Goal: Task Accomplishment & Management: Manage account settings

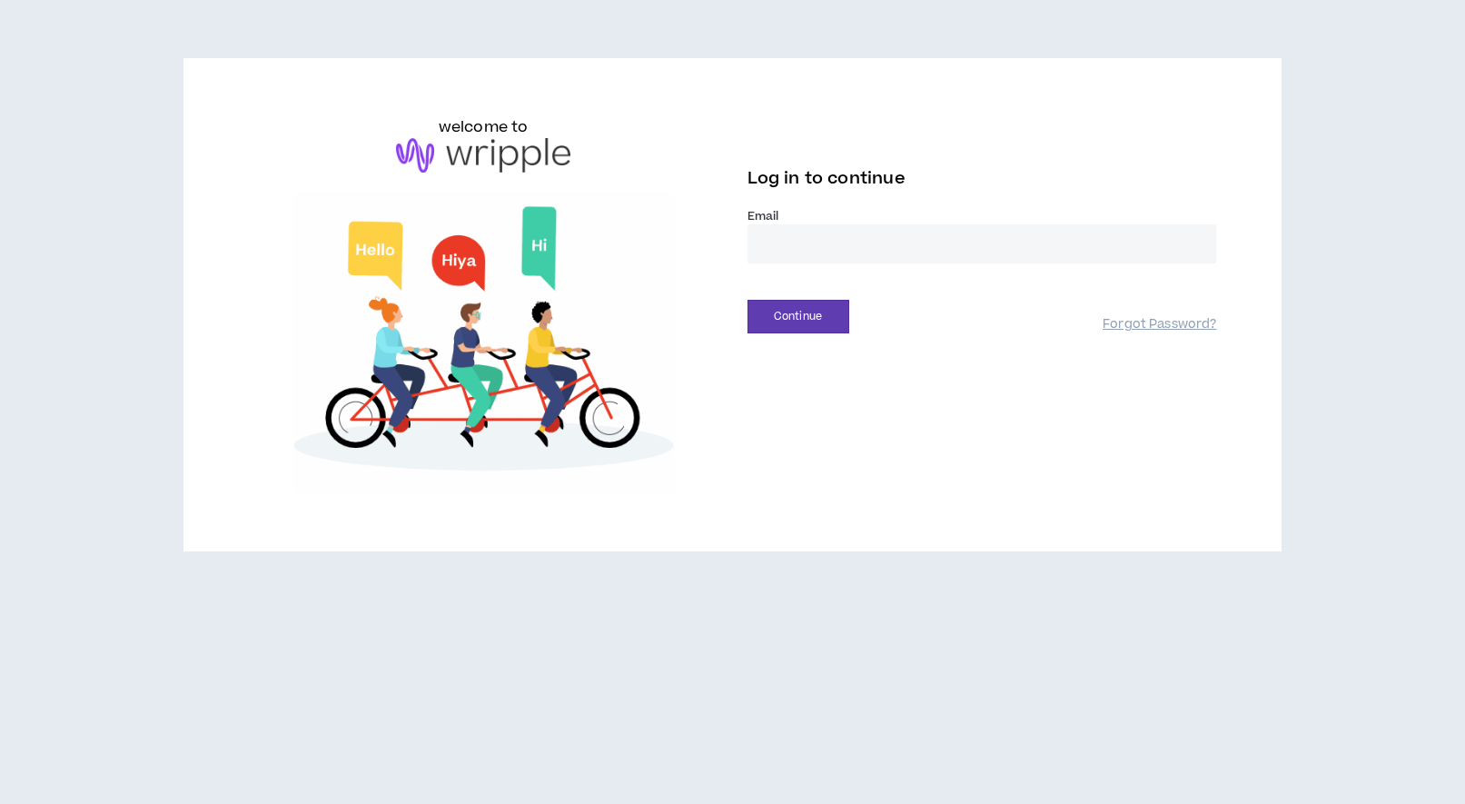
type input "**********"
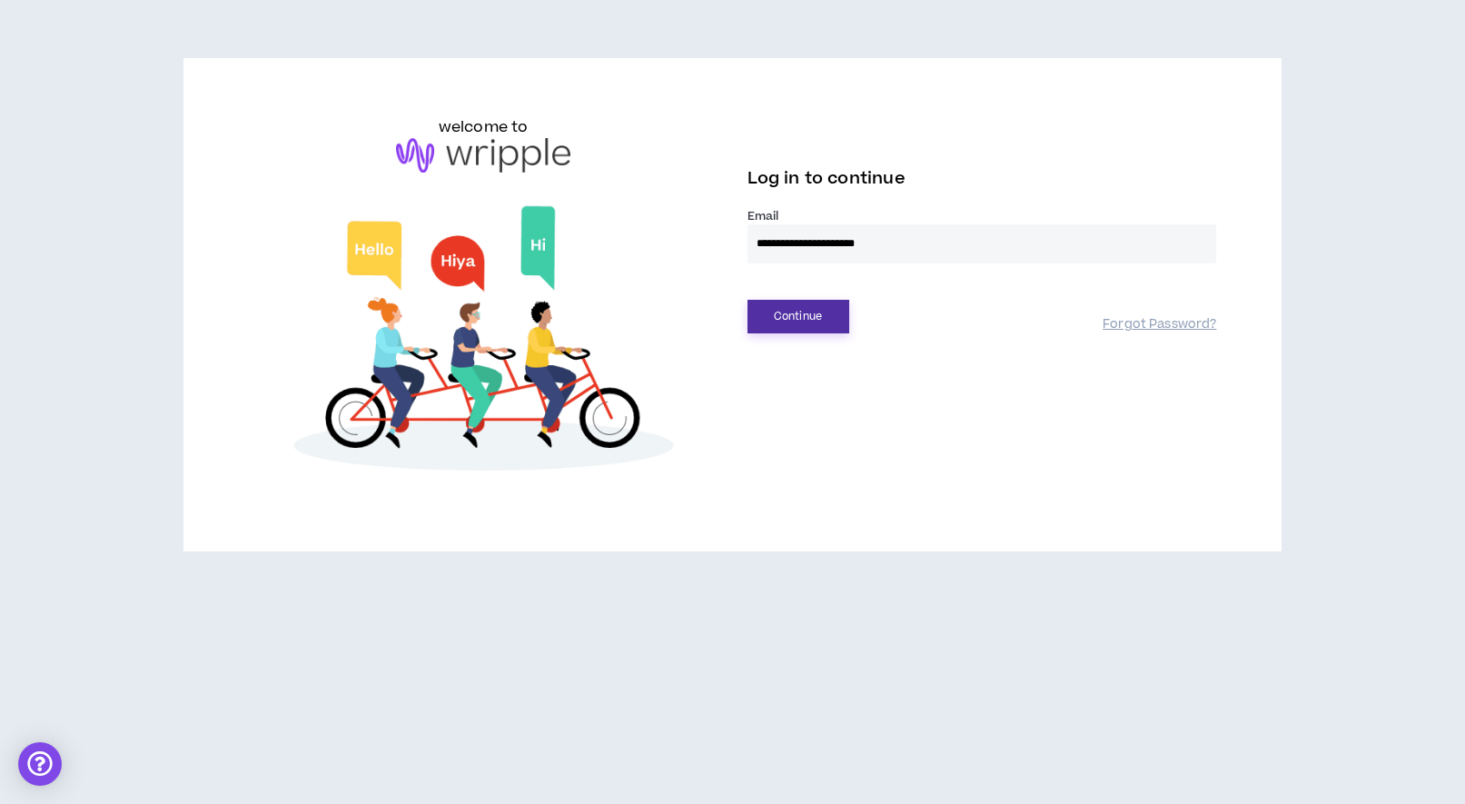
click at [831, 323] on button "Continue" at bounding box center [799, 317] width 102 height 34
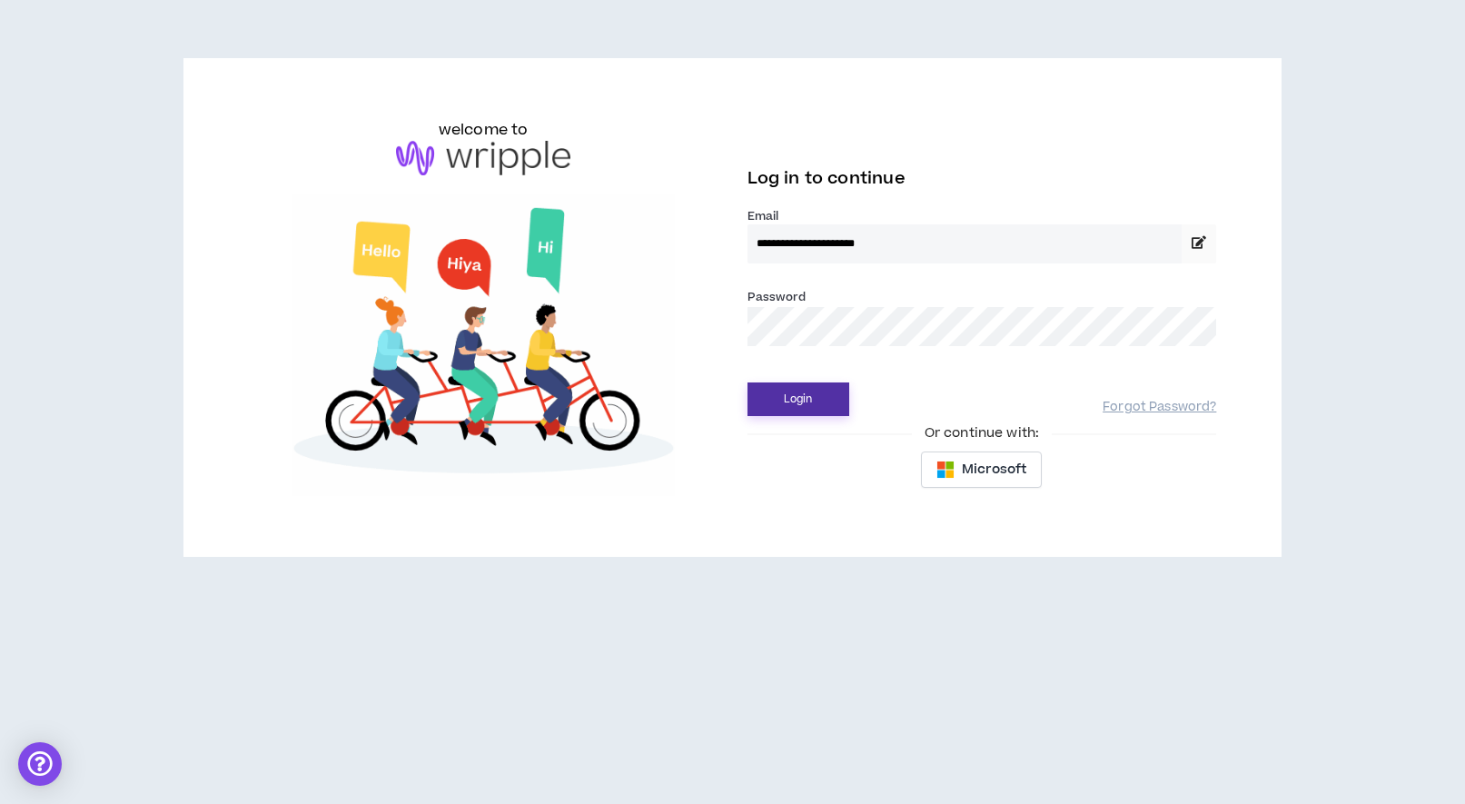
click at [809, 393] on button "Login" at bounding box center [799, 399] width 102 height 34
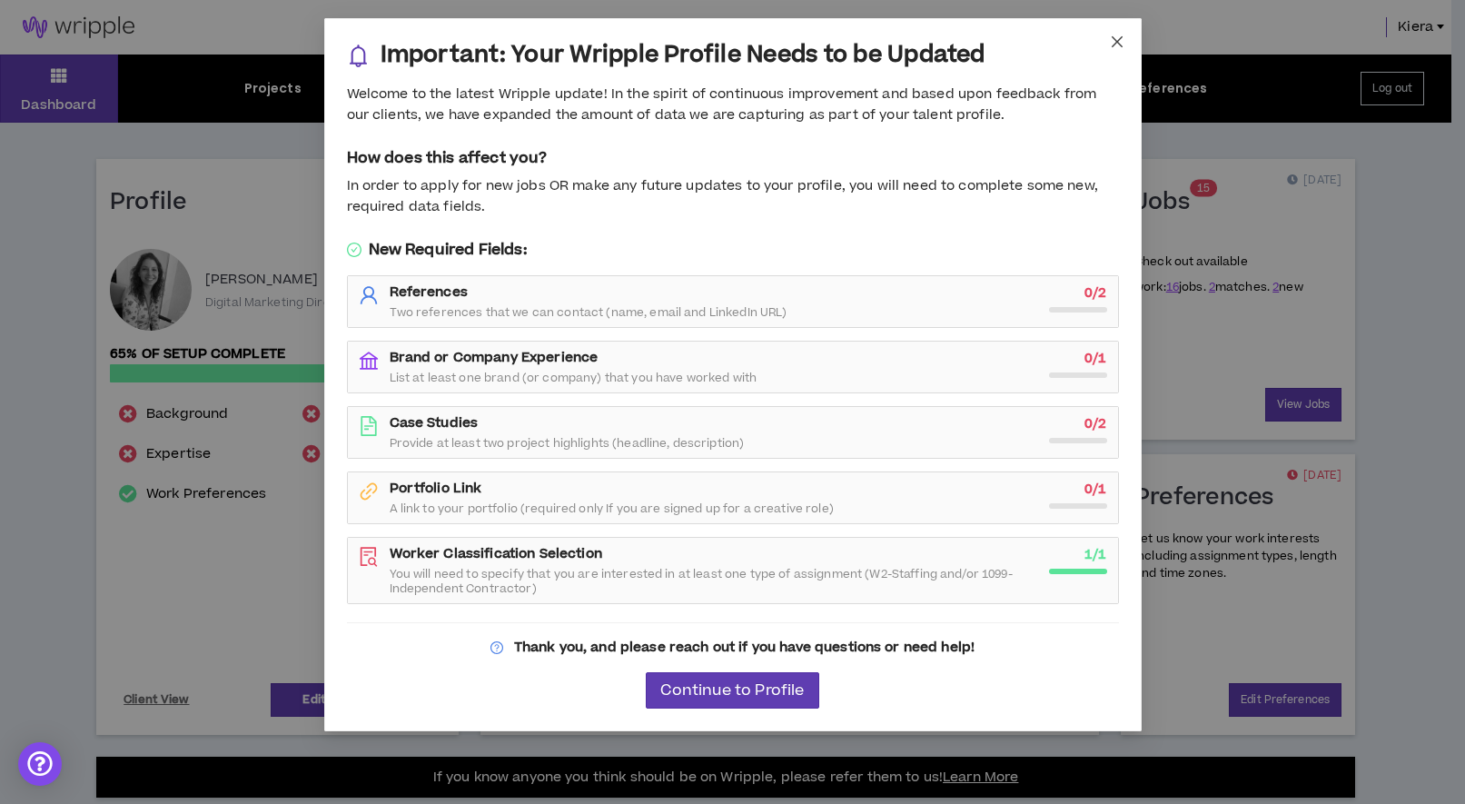
click at [1117, 47] on icon "close" at bounding box center [1117, 42] width 15 height 15
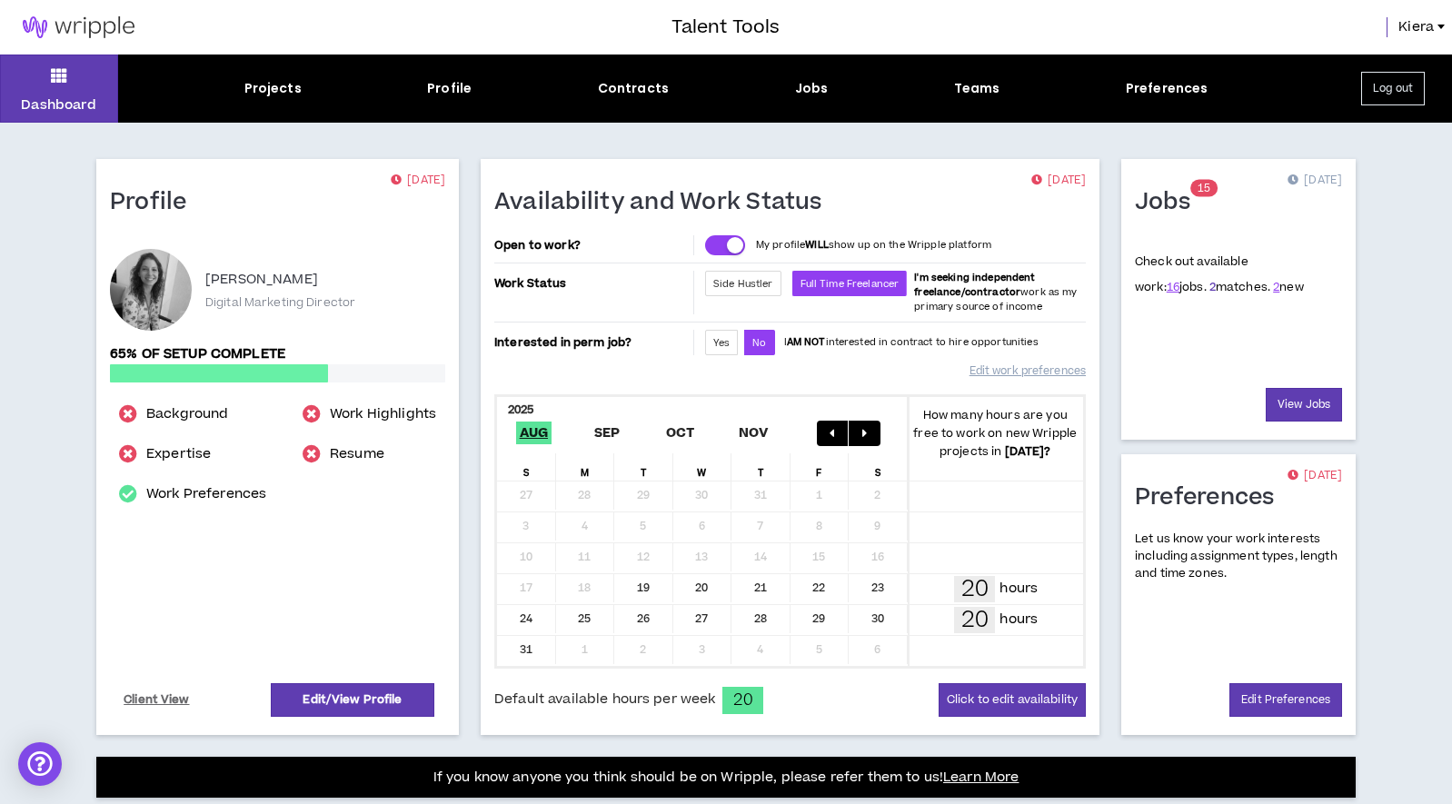
click at [1209, 287] on link "2" at bounding box center [1212, 287] width 6 height 16
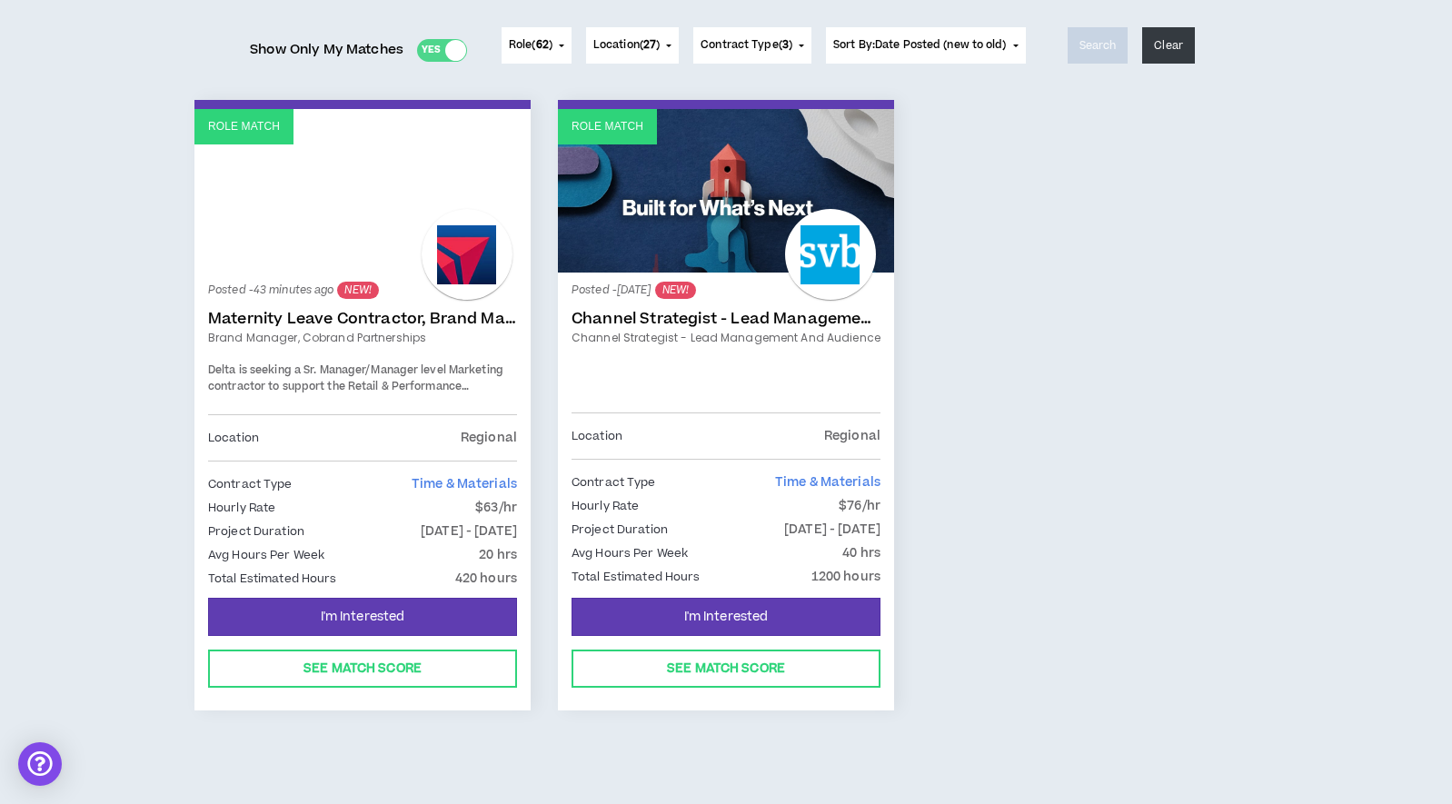
scroll to position [228, 0]
